Goal: Navigation & Orientation: Understand site structure

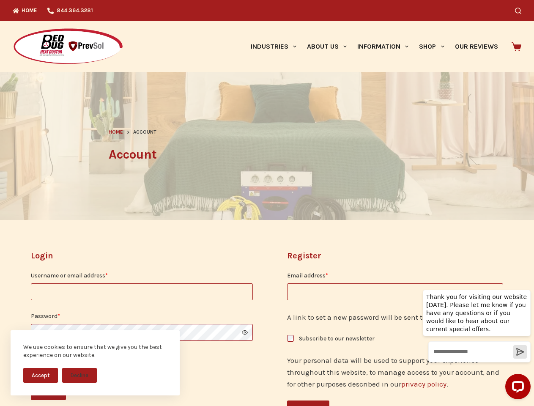
click at [267, 203] on header "Home Account Account" at bounding box center [267, 146] width 317 height 148
click at [41, 375] on button "Accept" at bounding box center [40, 375] width 35 height 15
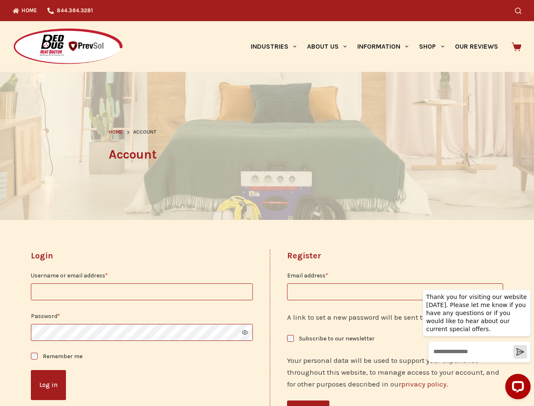
click at [80, 375] on button "Decline" at bounding box center [79, 381] width 35 height 15
click at [522, 11] on icon "Search" at bounding box center [518, 11] width 6 height 6
click at [277, 47] on link "Industries" at bounding box center [273, 46] width 56 height 51
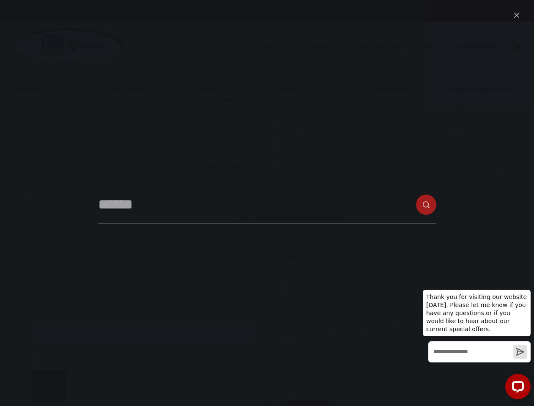
click at [330, 47] on link "About Us" at bounding box center [327, 46] width 50 height 51
click at [387, 47] on link "Information" at bounding box center [383, 46] width 62 height 51
click at [435, 47] on link "Shop" at bounding box center [432, 46] width 36 height 51
click at [242, 333] on button "Show password" at bounding box center [245, 333] width 6 height 6
